Goal: Information Seeking & Learning: Learn about a topic

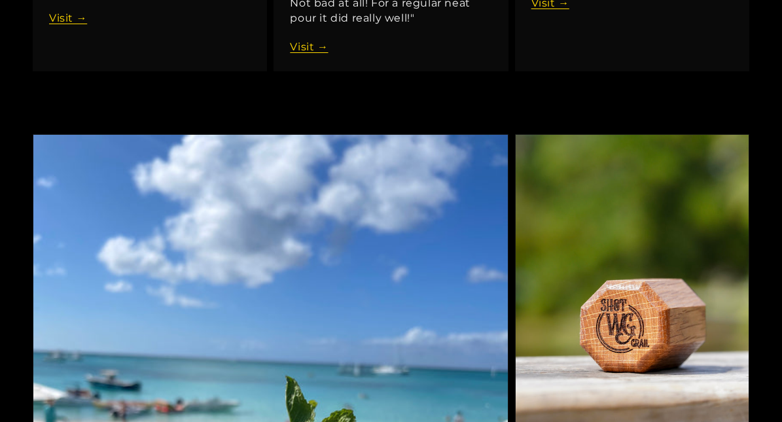
scroll to position [2100, 0]
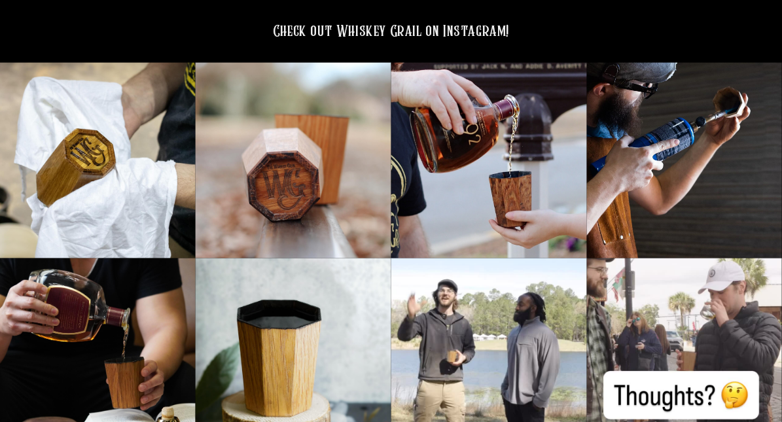
scroll to position [3772, 0]
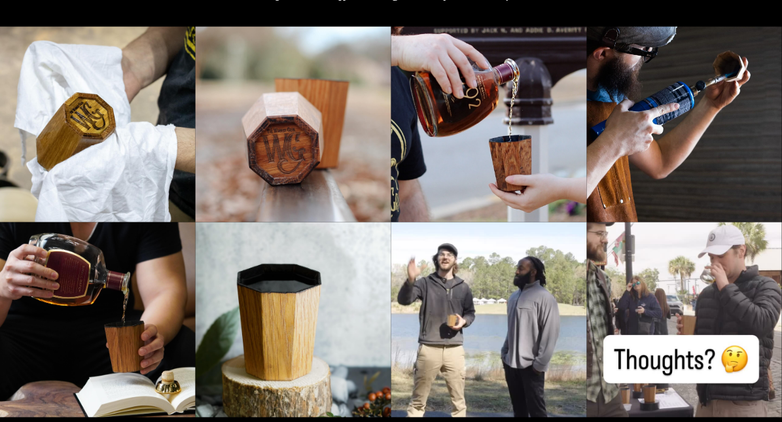
click at [518, 168] on div at bounding box center [490, 124] width 196 height 196
click at [302, 160] on div at bounding box center [294, 124] width 196 height 196
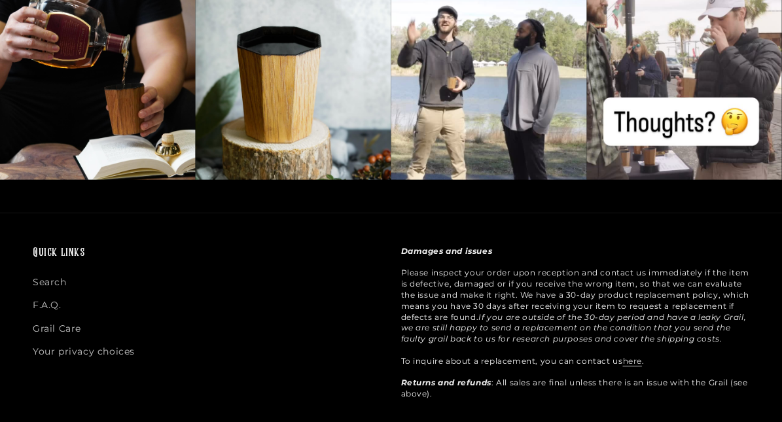
scroll to position [4013, 0]
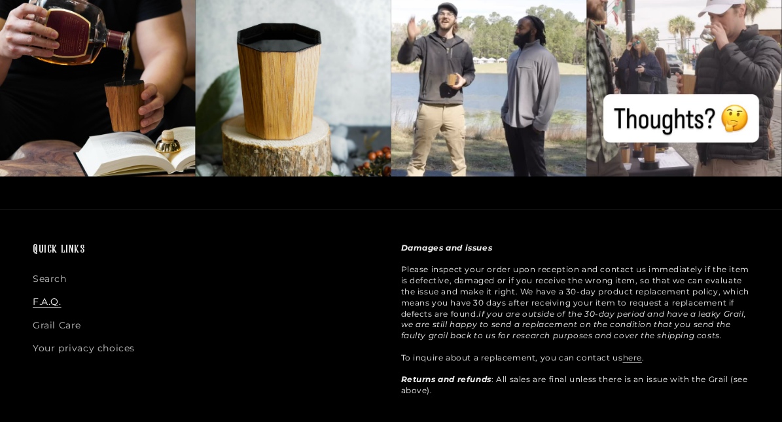
click at [47, 292] on link "F.A.Q." at bounding box center [47, 302] width 29 height 23
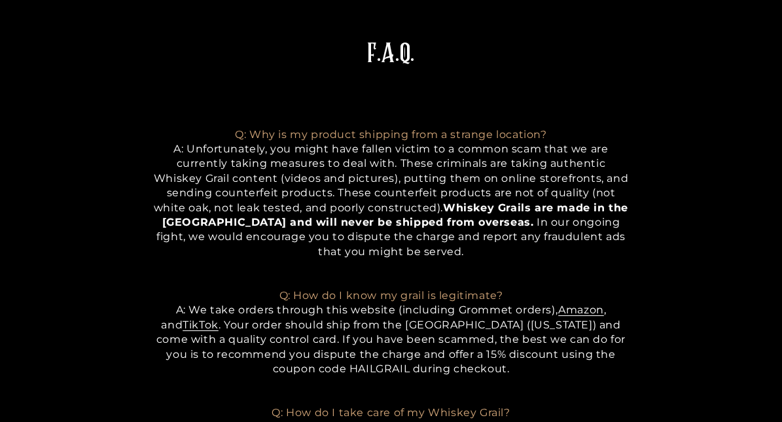
scroll to position [147, 0]
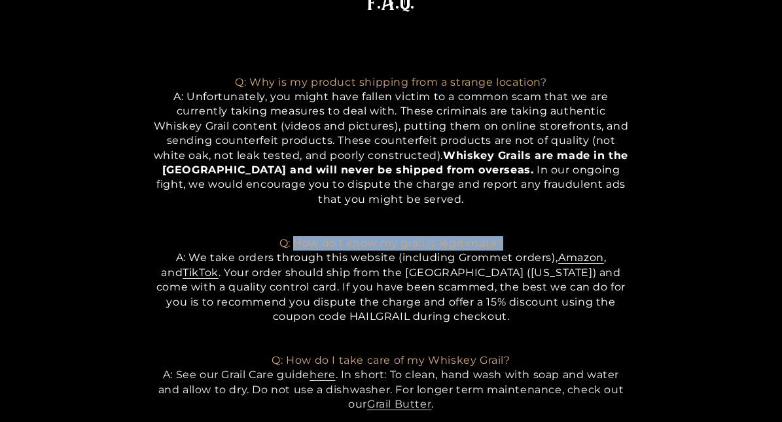
drag, startPoint x: 292, startPoint y: 239, endPoint x: 516, endPoint y: 237, distance: 223.9
click at [517, 237] on p "Q: Why is my product shipping from a strange location? A: Unfortunately, y ou m…" at bounding box center [391, 251] width 475 height 352
copy span "How do I know my grail is legitimate?"
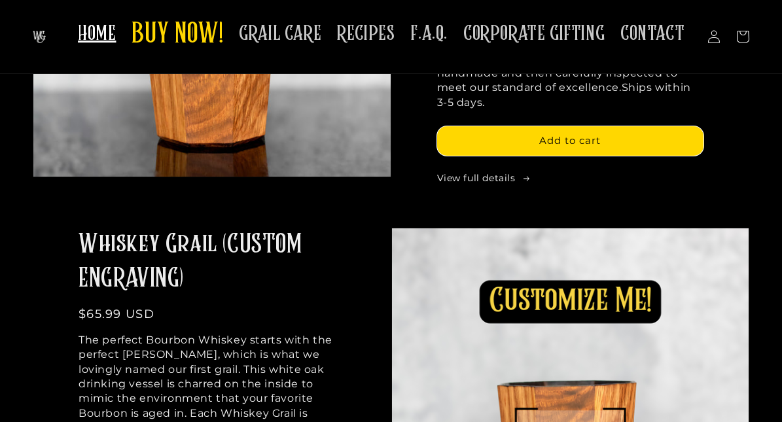
scroll to position [742, 0]
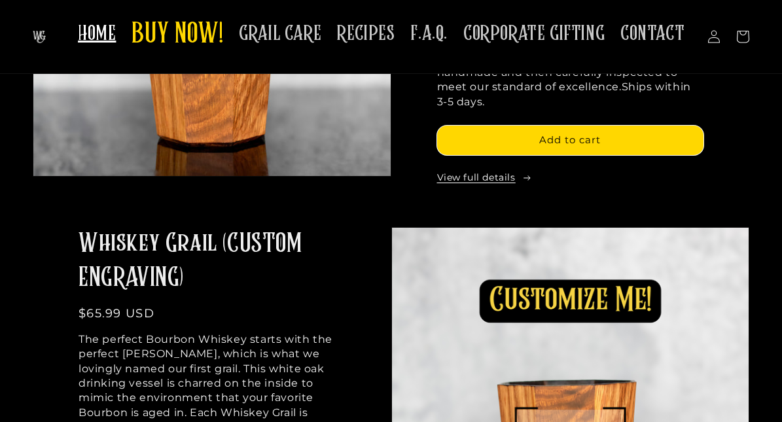
click at [469, 172] on link "View full details" at bounding box center [570, 178] width 267 height 13
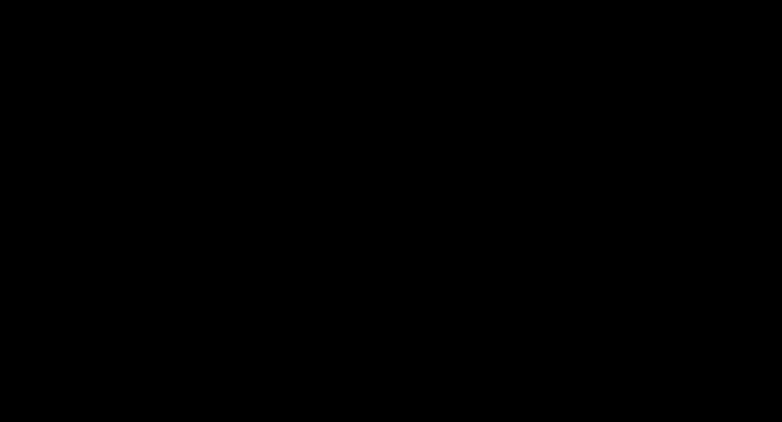
scroll to position [2464, 0]
